Goal: Complete application form

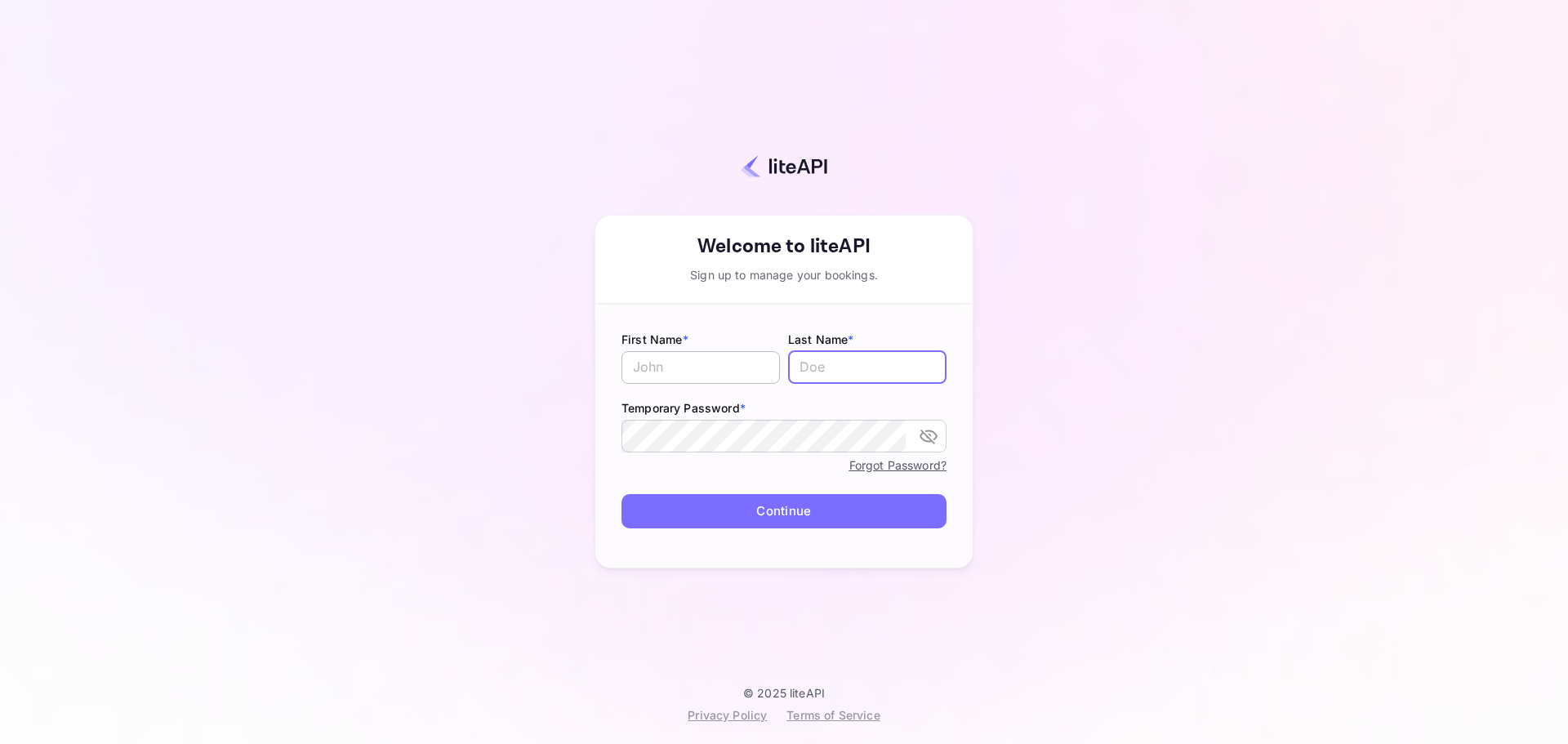
type input "[EMAIL_ADDRESS][PERSON_NAME][DOMAIN_NAME]"
click at [692, 379] on input "text" at bounding box center [700, 367] width 158 height 33
type input "[PERSON_NAME]"
click at [563, 438] on div "Your account has been created successfully, a confirmation link has been sent t…" at bounding box center [784, 356] width 1424 height 660
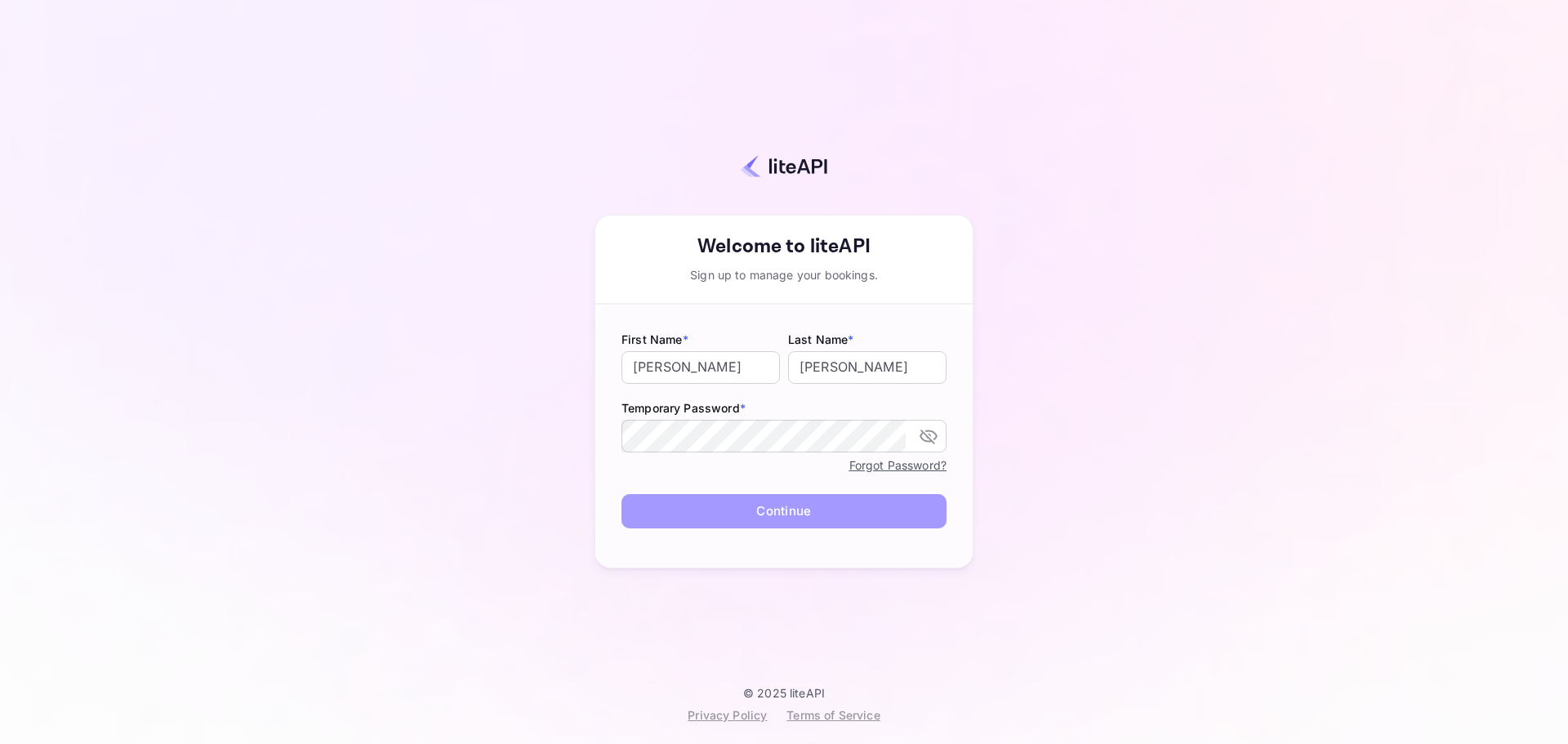
click at [681, 499] on button "Continue" at bounding box center [784, 511] width 325 height 35
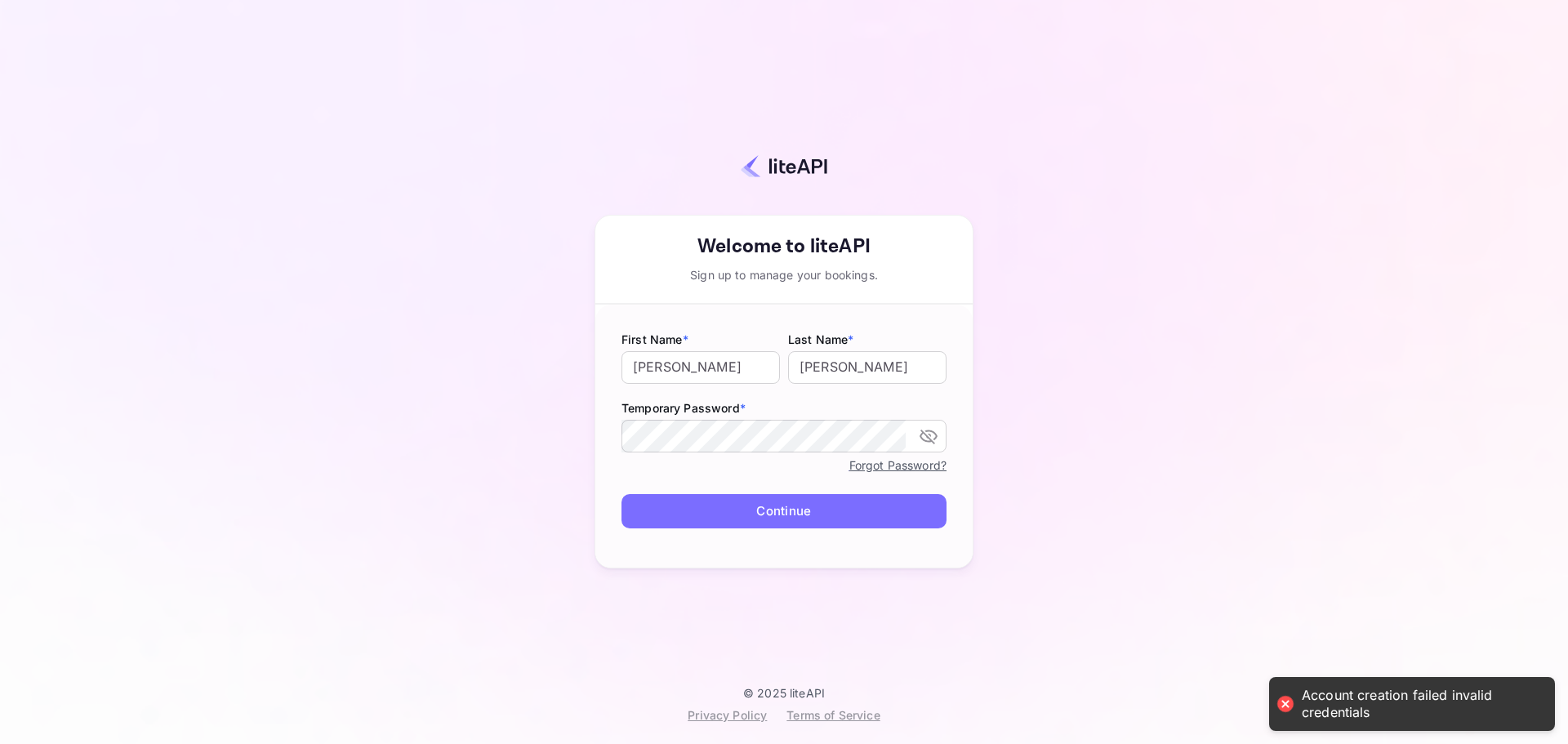
click at [789, 510] on button "Continue" at bounding box center [784, 511] width 325 height 35
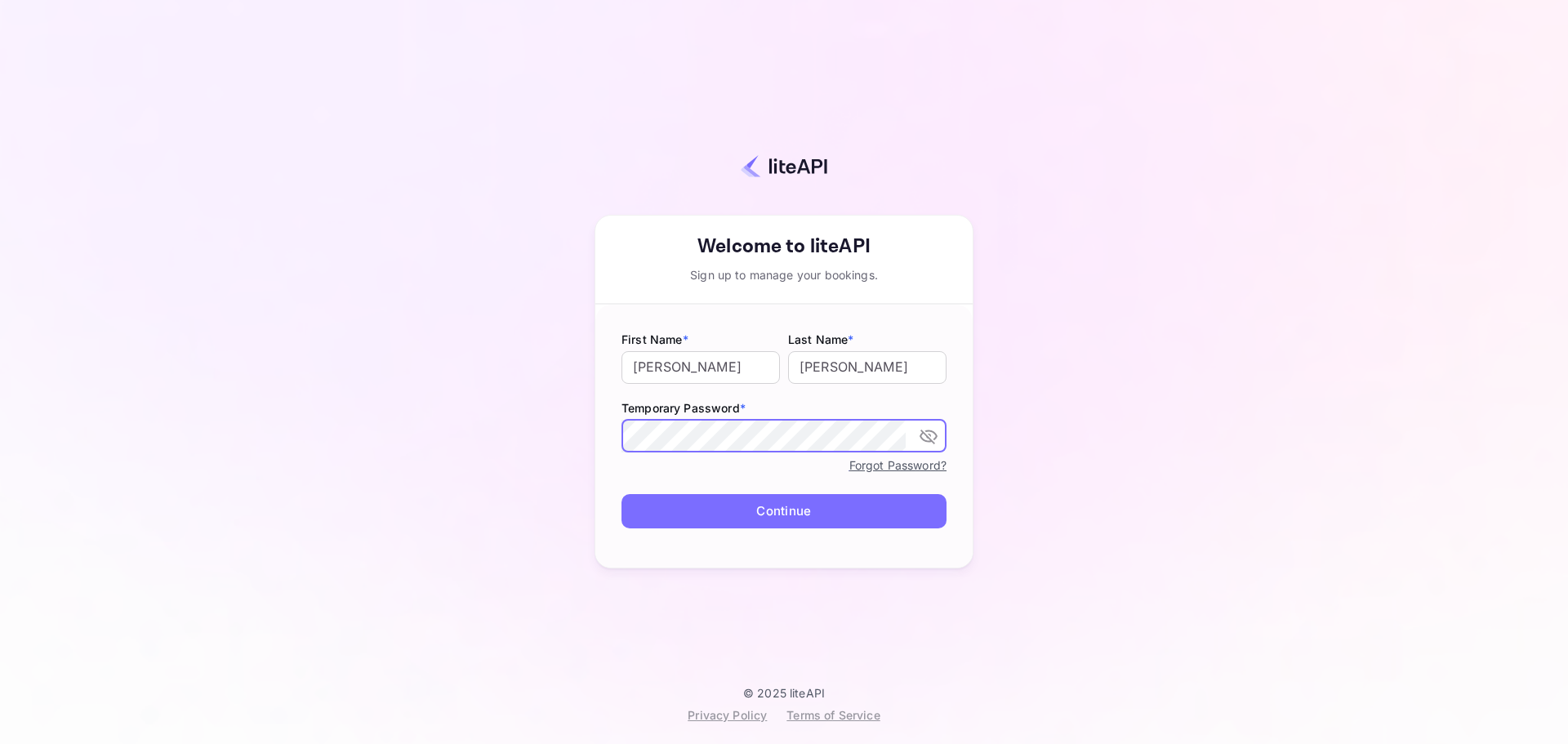
click at [542, 446] on div "Your account has been created successfully, a confirmation link has been sent t…" at bounding box center [784, 356] width 1424 height 660
click at [644, 504] on button "Continue" at bounding box center [784, 511] width 325 height 35
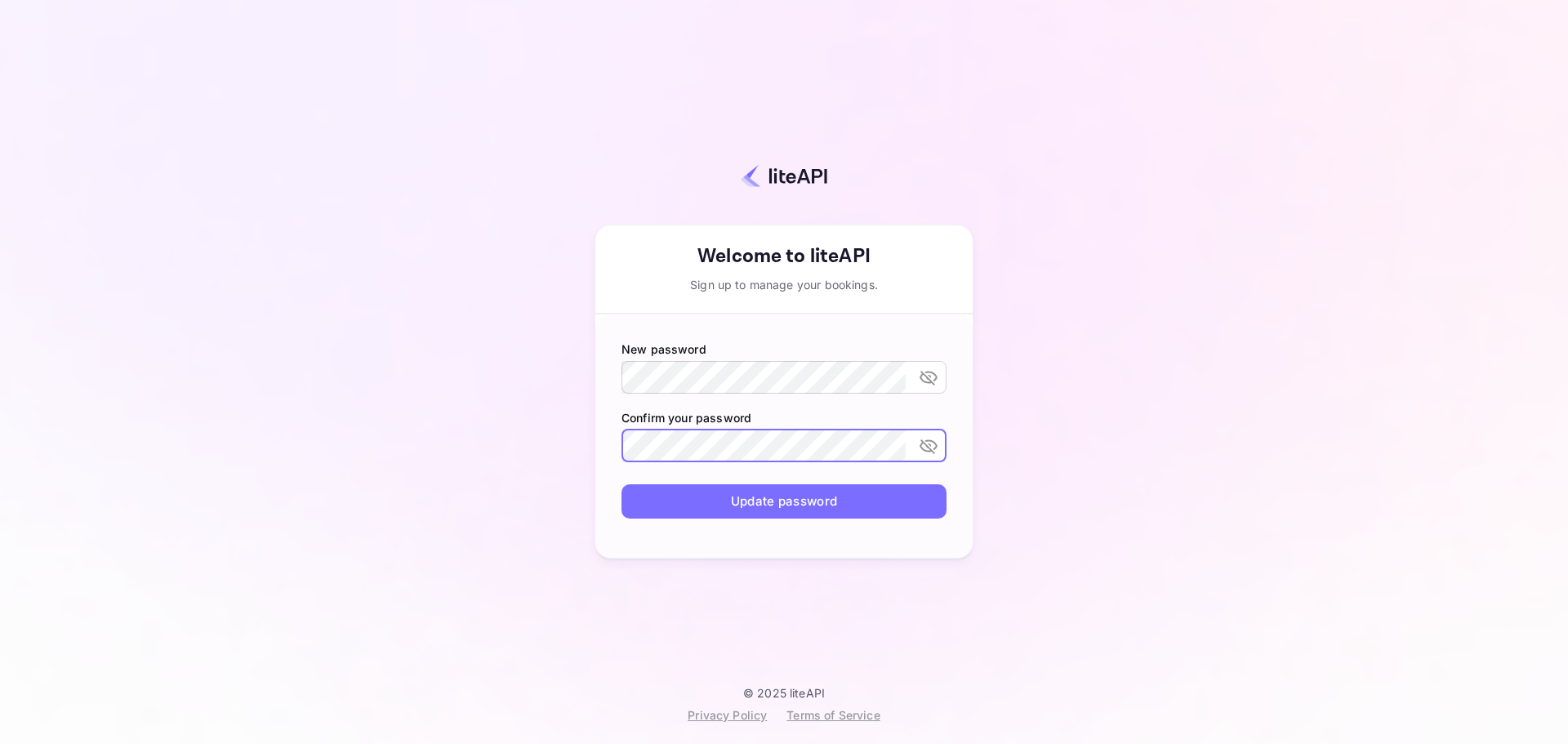
click at [678, 497] on button "Update password" at bounding box center [784, 502] width 325 height 35
